Goal: Register for event/course

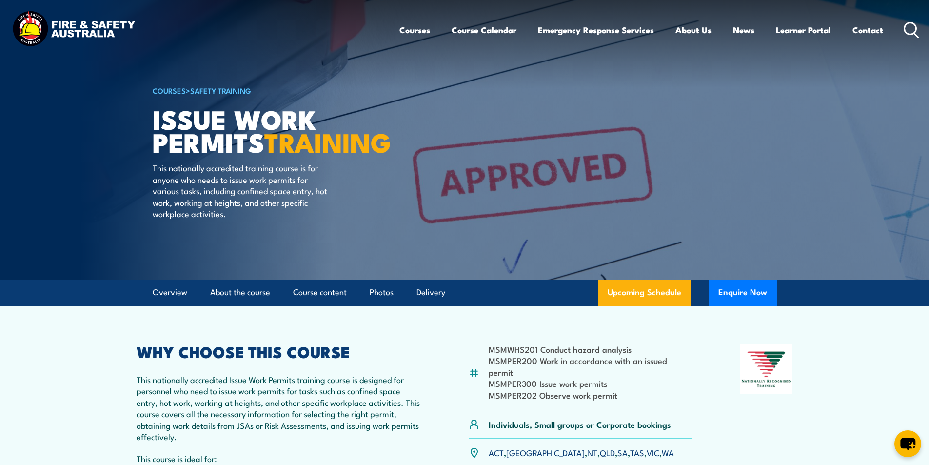
click at [909, 26] on icon at bounding box center [912, 30] width 16 height 16
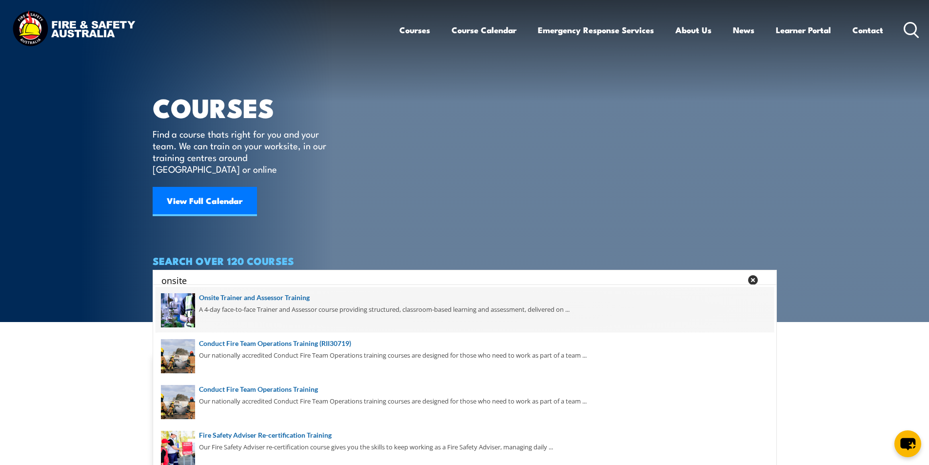
type input "onsite"
click at [294, 296] on span at bounding box center [465, 310] width 618 height 46
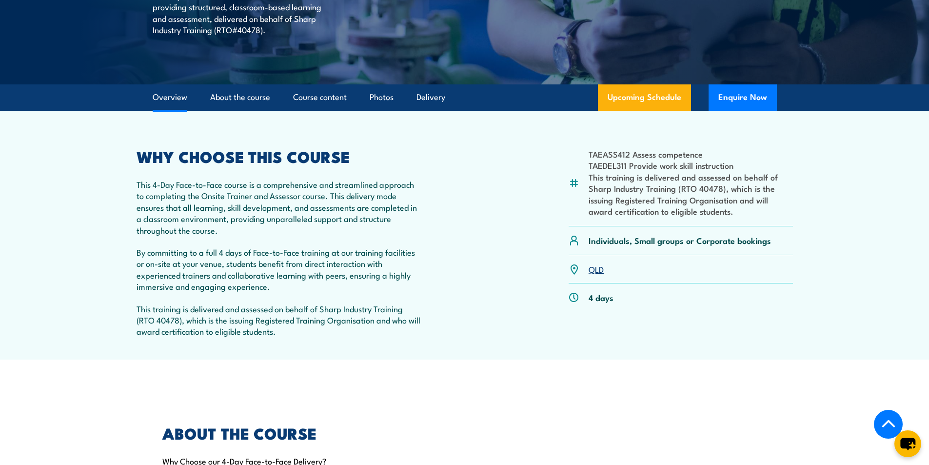
click at [595, 268] on link "QLD" at bounding box center [596, 269] width 15 height 12
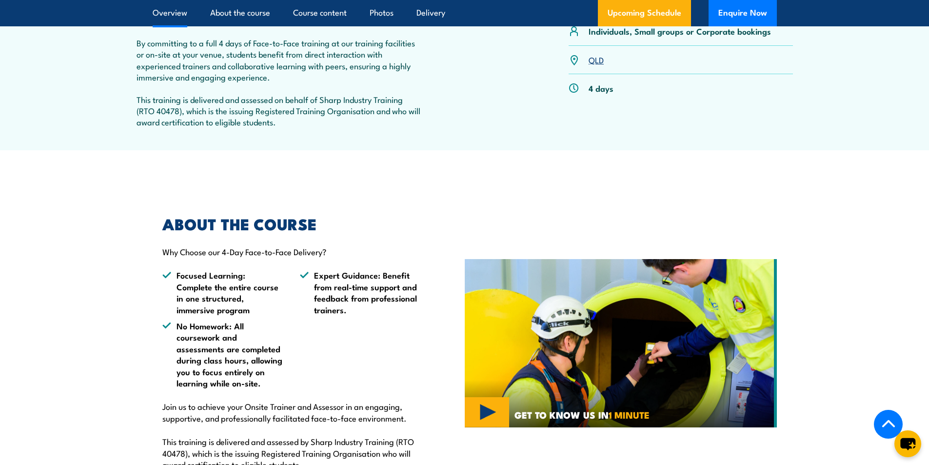
scroll to position [195, 0]
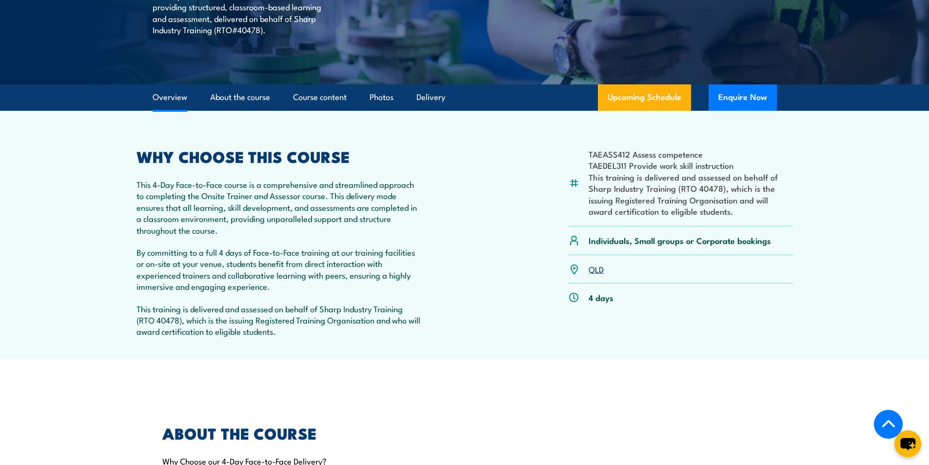
click at [596, 271] on link "QLD" at bounding box center [596, 269] width 15 height 12
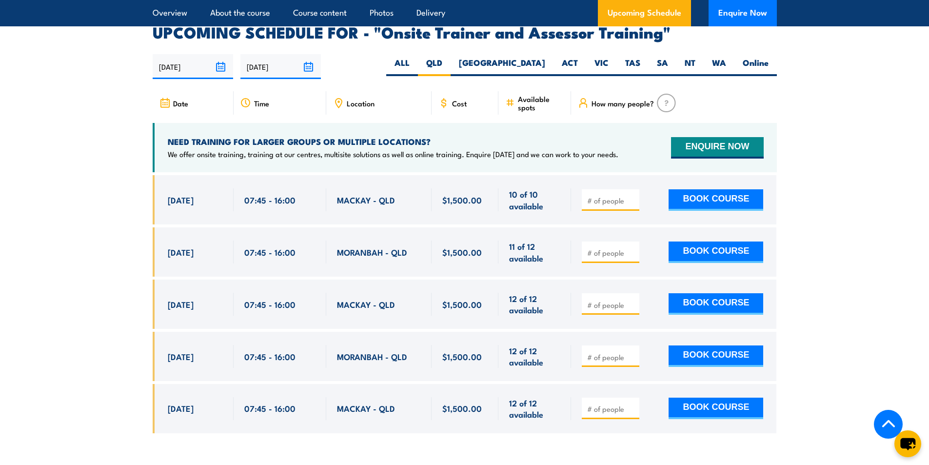
scroll to position [1665, 0]
